Goal: Information Seeking & Learning: Find specific fact

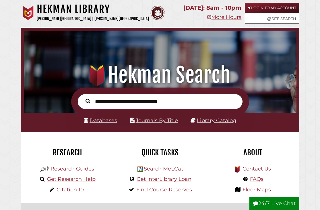
scroll to position [90, 269]
click at [124, 99] on input "text" at bounding box center [159, 101] width 165 height 15
type input "*"
type input "**********"
click at [83, 97] on button "Search" at bounding box center [88, 100] width 11 height 7
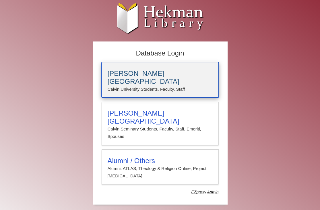
click at [123, 75] on h3 "Calvin University" at bounding box center [159, 78] width 105 height 16
